Goal: Transaction & Acquisition: Register for event/course

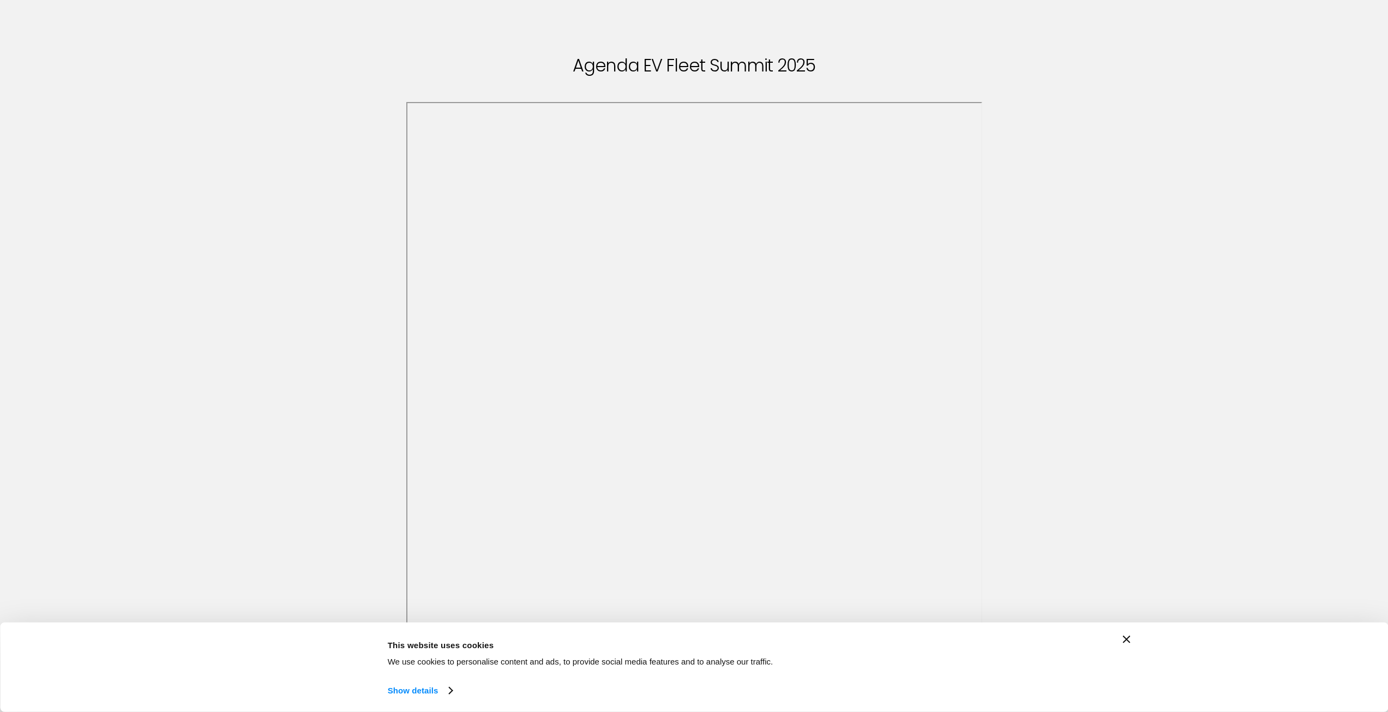
scroll to position [109, 0]
drag, startPoint x: 412, startPoint y: 228, endPoint x: 1133, endPoint y: 215, distance: 721.6
click at [1133, 215] on div "Agenda EV Fleet Summit 2025 This browser does not support PDFs. Please download…" at bounding box center [694, 349] width 1388 height 836
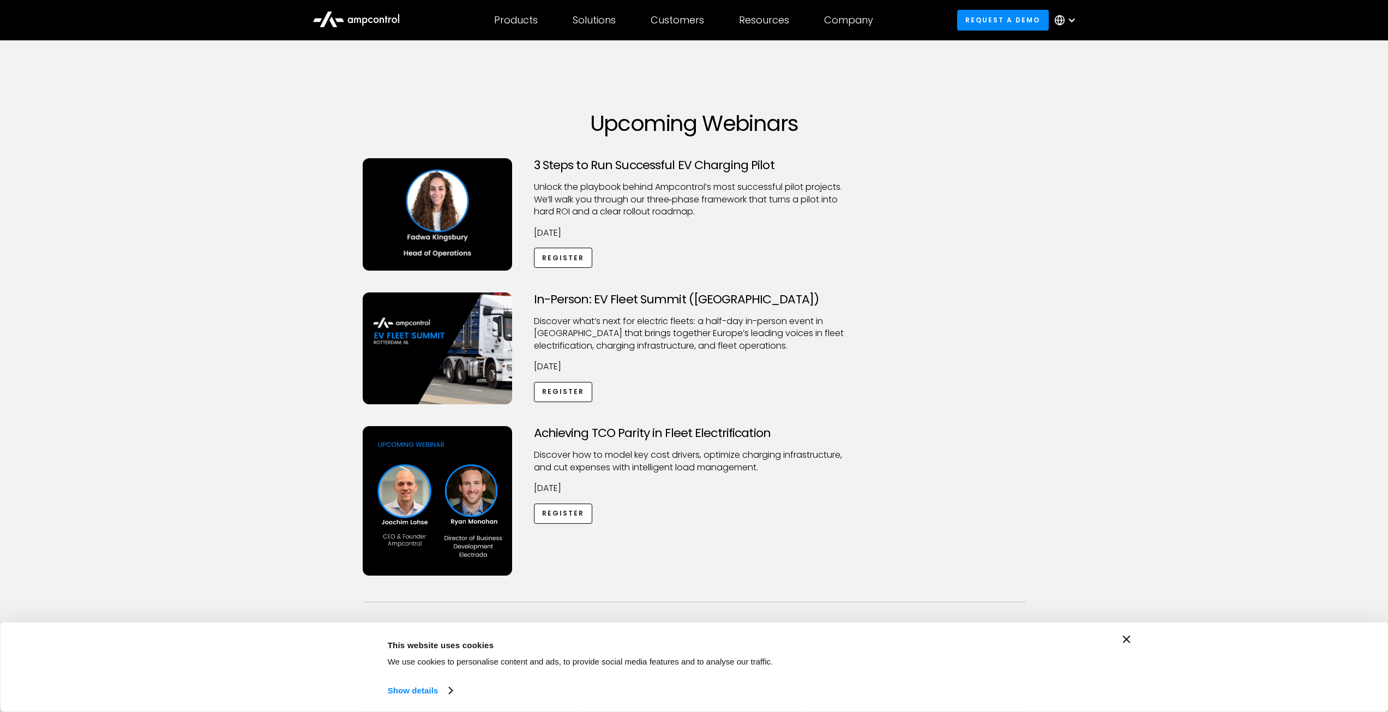
click at [1132, 640] on div "Consent Details [#IABV2SETTINGS#] About This website uses cookies We use cookie…" at bounding box center [694, 666] width 1388 height 89
click at [1123, 638] on icon "Close banner" at bounding box center [1127, 639] width 8 height 8
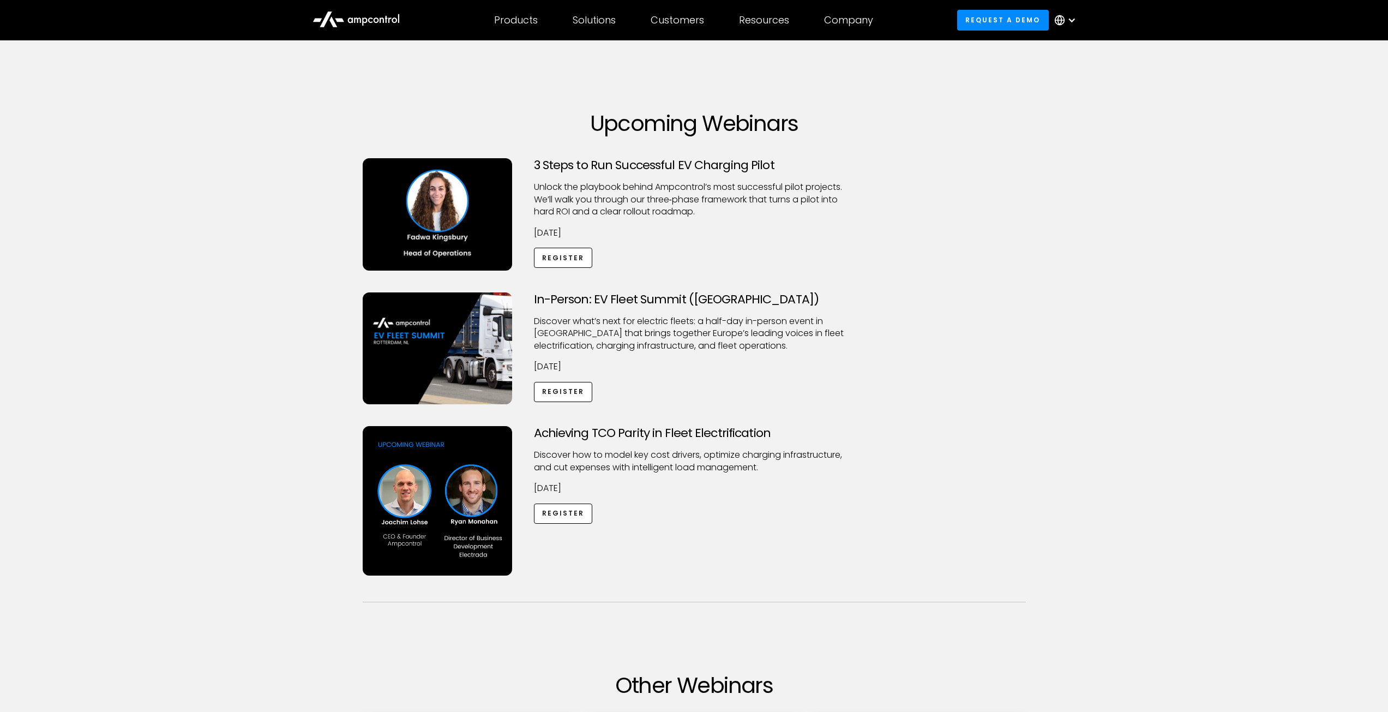
click at [1125, 639] on div "Upcoming Webinars 3 Steps to Run Successful EV Charging Pilot Unlock the playbo…" at bounding box center [694, 688] width 1388 height 1226
drag, startPoint x: 557, startPoint y: 435, endPoint x: 797, endPoint y: 457, distance: 241.5
click at [797, 457] on div "Achieving TCO Parity in Fleet Electrification Discover how to model key cost dr…" at bounding box center [694, 500] width 342 height 149
click at [720, 461] on p "Discover how to model key cost drivers, optimize charging infrastructure, and c…" at bounding box center [694, 461] width 321 height 25
click at [571, 259] on link "Register" at bounding box center [563, 258] width 59 height 20
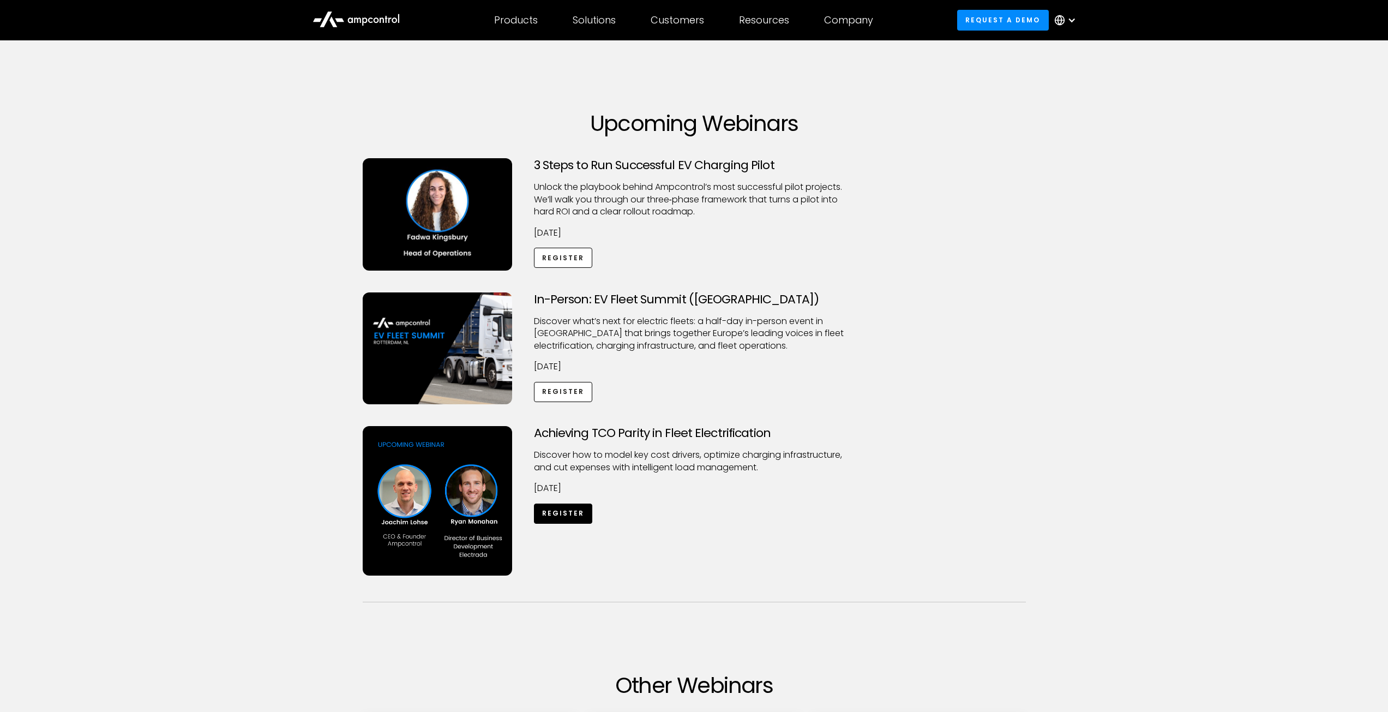
click at [578, 516] on link "Register" at bounding box center [563, 513] width 59 height 20
